Goal: Task Accomplishment & Management: Use online tool/utility

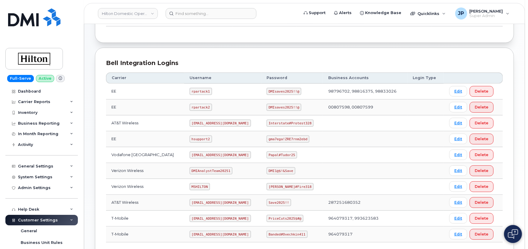
scroll to position [133, 0]
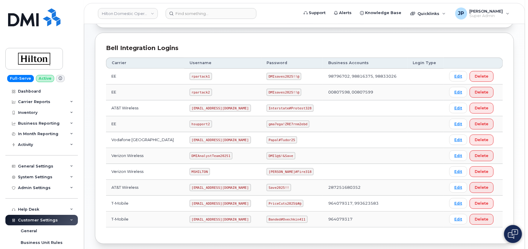
click at [277, 126] on code "gma7ega!ZRE7rnm2ebd" at bounding box center [288, 123] width 43 height 7
copy code "gma7ega!ZRE7rnm2ebd"
